Goal: Information Seeking & Learning: Learn about a topic

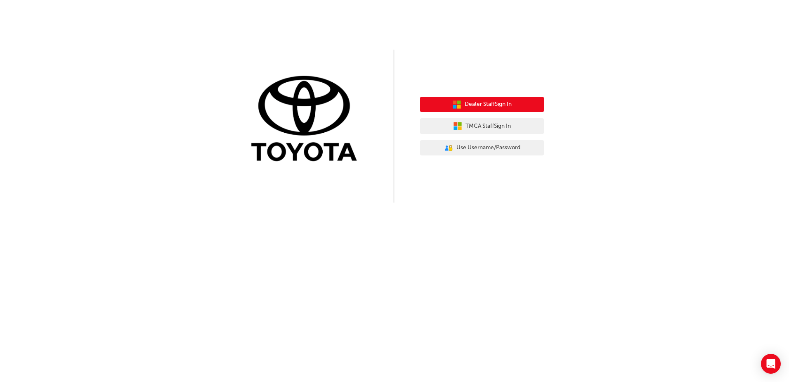
click at [483, 107] on span "Dealer Staff Sign In" at bounding box center [488, 104] width 47 height 9
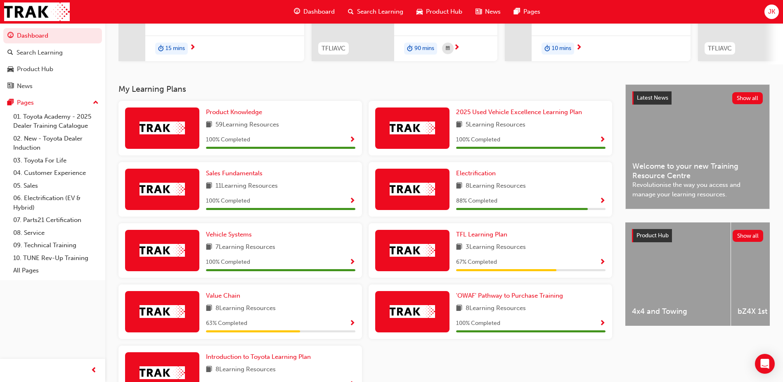
scroll to position [188, 0]
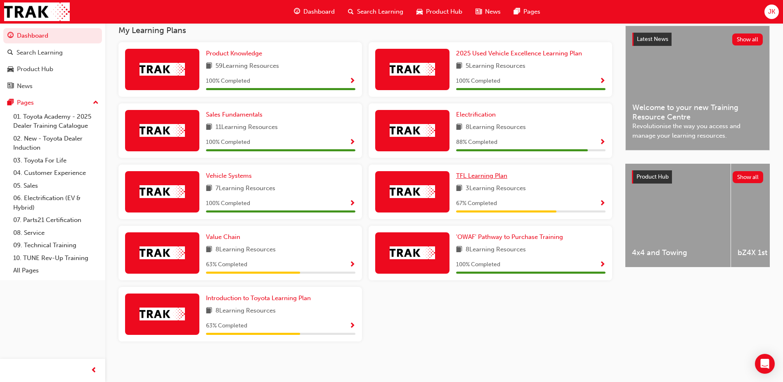
click at [486, 175] on span "TFL Learning Plan" at bounding box center [481, 175] width 51 height 7
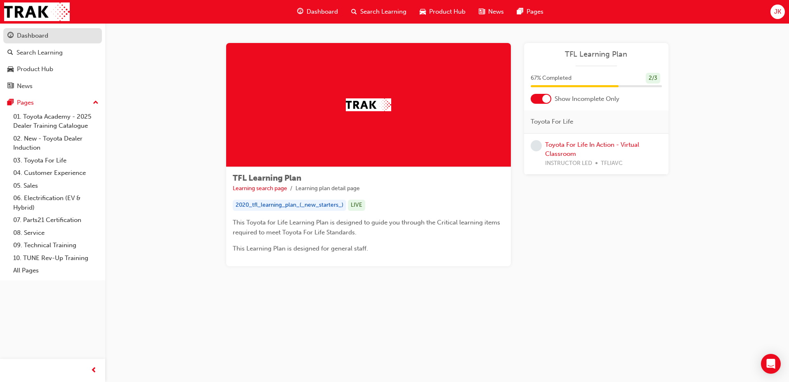
click at [59, 31] on div "Dashboard" at bounding box center [52, 36] width 90 height 10
